Goal: Communication & Community: Answer question/provide support

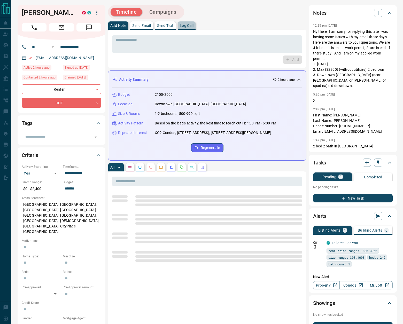
drag, startPoint x: 187, startPoint y: 27, endPoint x: 293, endPoint y: 34, distance: 106.0
click at [187, 27] on p "Log Call" at bounding box center [187, 26] width 14 height 4
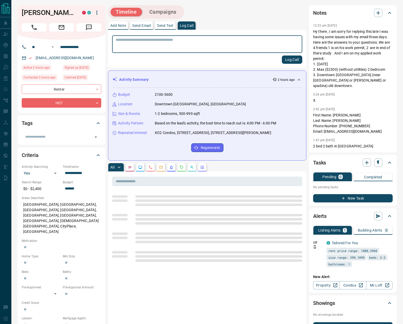
click at [293, 61] on button "Log Call" at bounding box center [292, 60] width 20 height 8
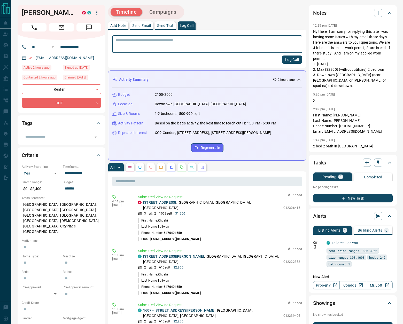
click at [294, 59] on button "Log Call" at bounding box center [292, 60] width 20 height 8
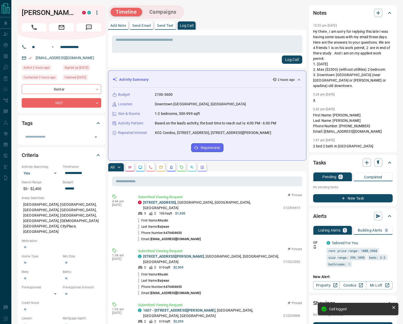
drag, startPoint x: 198, startPoint y: 233, endPoint x: 153, endPoint y: 235, distance: 45.3
click at [152, 236] on li "Email: [EMAIL_ADDRESS][DOMAIN_NAME]" at bounding box center [219, 239] width 162 height 6
copy p "[EMAIL_ADDRESS][DOMAIN_NAME]"
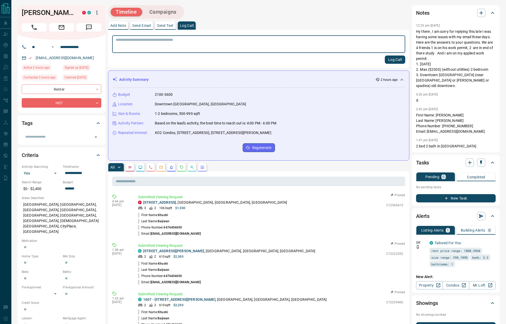
click at [398, 61] on button "Log Call" at bounding box center [395, 60] width 20 height 8
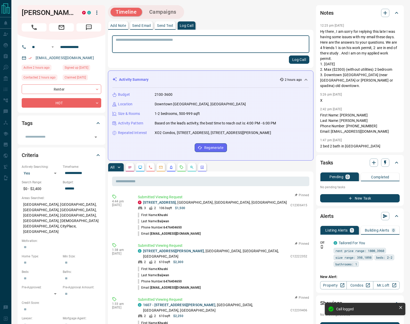
drag, startPoint x: 161, startPoint y: 25, endPoint x: 165, endPoint y: 33, distance: 9.4
click at [160, 25] on p "Send Text" at bounding box center [165, 26] width 17 height 4
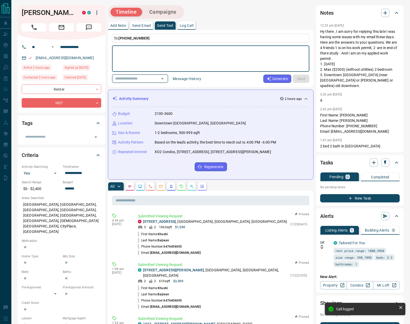
click at [166, 76] on icon "Open" at bounding box center [162, 79] width 6 height 6
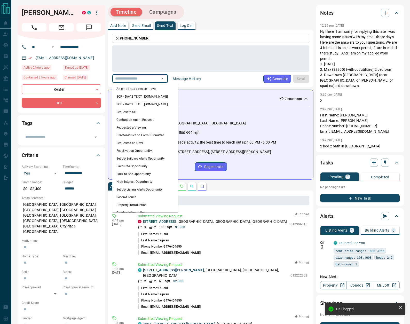
click at [154, 89] on li "An email has been sent over" at bounding box center [145, 89] width 66 height 8
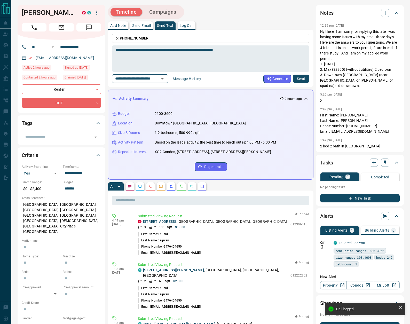
type textarea "**********"
type input "**********"
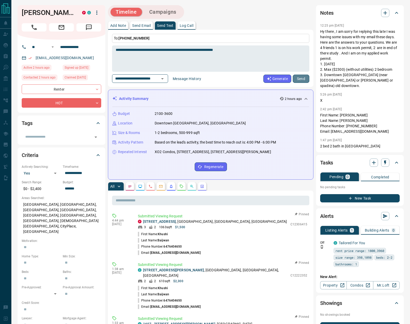
click at [303, 77] on button "Send" at bounding box center [301, 79] width 17 height 8
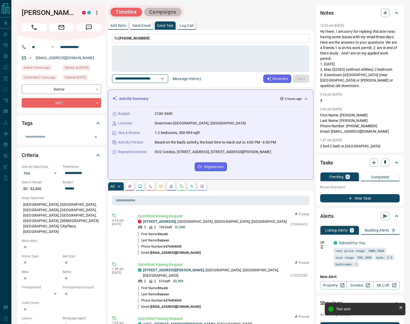
click at [165, 12] on button "Campaigns" at bounding box center [162, 12] width 37 height 9
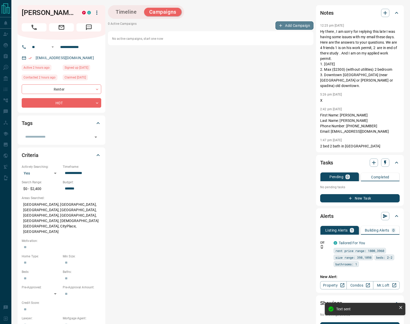
click at [302, 23] on button "Add Campaign" at bounding box center [295, 25] width 38 height 8
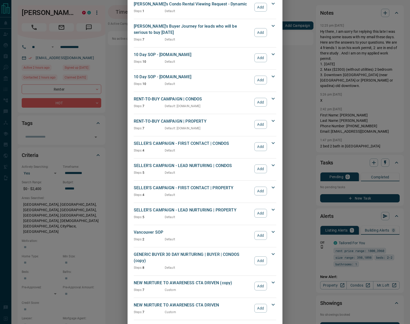
scroll to position [550, 0]
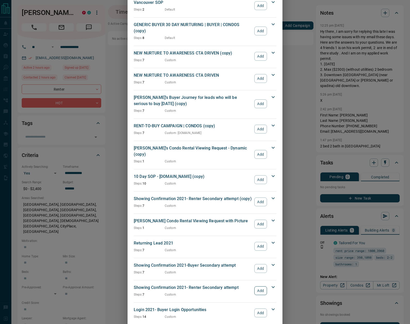
click at [263, 287] on button "Add" at bounding box center [261, 291] width 13 height 9
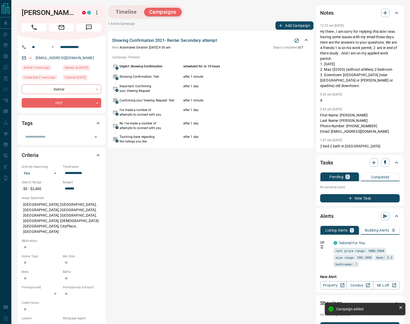
click at [297, 27] on button "Add Campaign" at bounding box center [295, 25] width 38 height 8
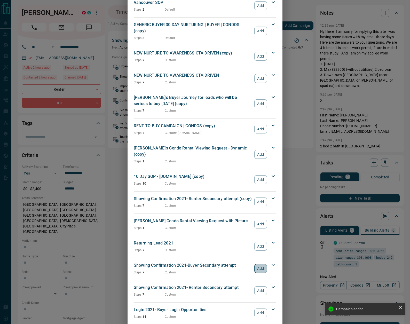
click at [264, 264] on button "Add" at bounding box center [261, 268] width 13 height 9
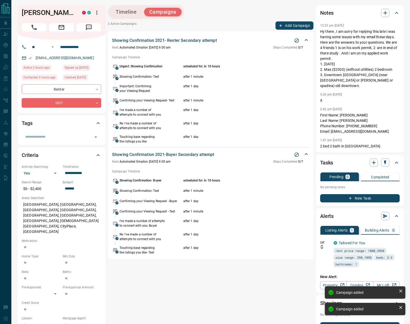
click at [297, 27] on button "Add Campaign" at bounding box center [295, 25] width 38 height 8
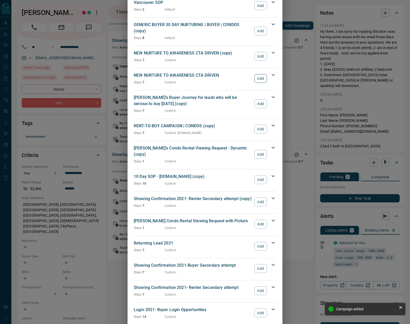
click at [260, 74] on button "Add" at bounding box center [261, 78] width 13 height 9
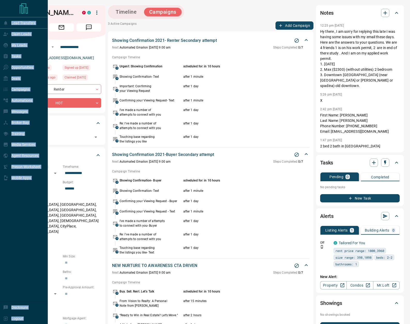
drag, startPoint x: 36, startPoint y: 14, endPoint x: 9, endPoint y: 14, distance: 27.4
click at [8, 14] on div "**********" at bounding box center [205, 234] width 410 height 469
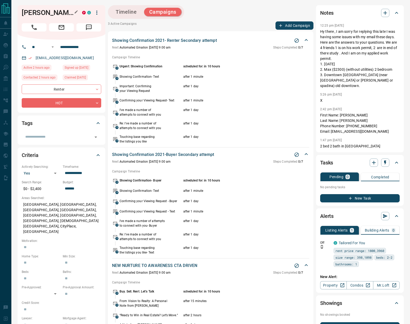
click at [52, 14] on h1 "[PERSON_NAME]" at bounding box center [48, 13] width 53 height 8
drag, startPoint x: 43, startPoint y: 12, endPoint x: 25, endPoint y: 13, distance: 17.9
click at [23, 11] on h1 "[PERSON_NAME]" at bounding box center [48, 13] width 53 height 8
copy h1 "Khushi"
drag, startPoint x: 25, startPoint y: 13, endPoint x: 396, endPoint y: 237, distance: 432.5
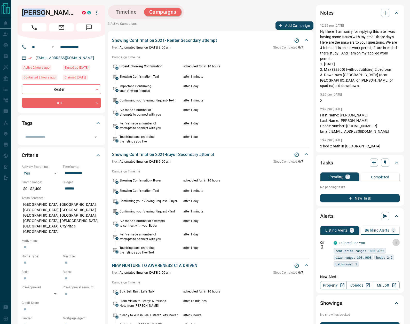
click at [396, 240] on icon "button" at bounding box center [396, 242] width 5 height 5
click at [389, 264] on li "Delete" at bounding box center [388, 264] width 23 height 8
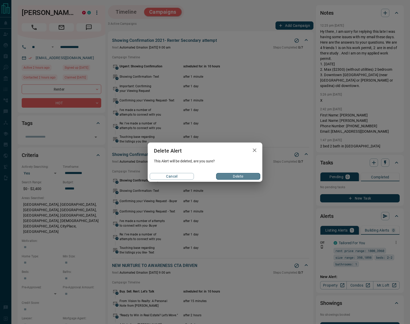
click at [236, 176] on button "Delete" at bounding box center [238, 176] width 44 height 7
